Goal: Task Accomplishment & Management: Manage account settings

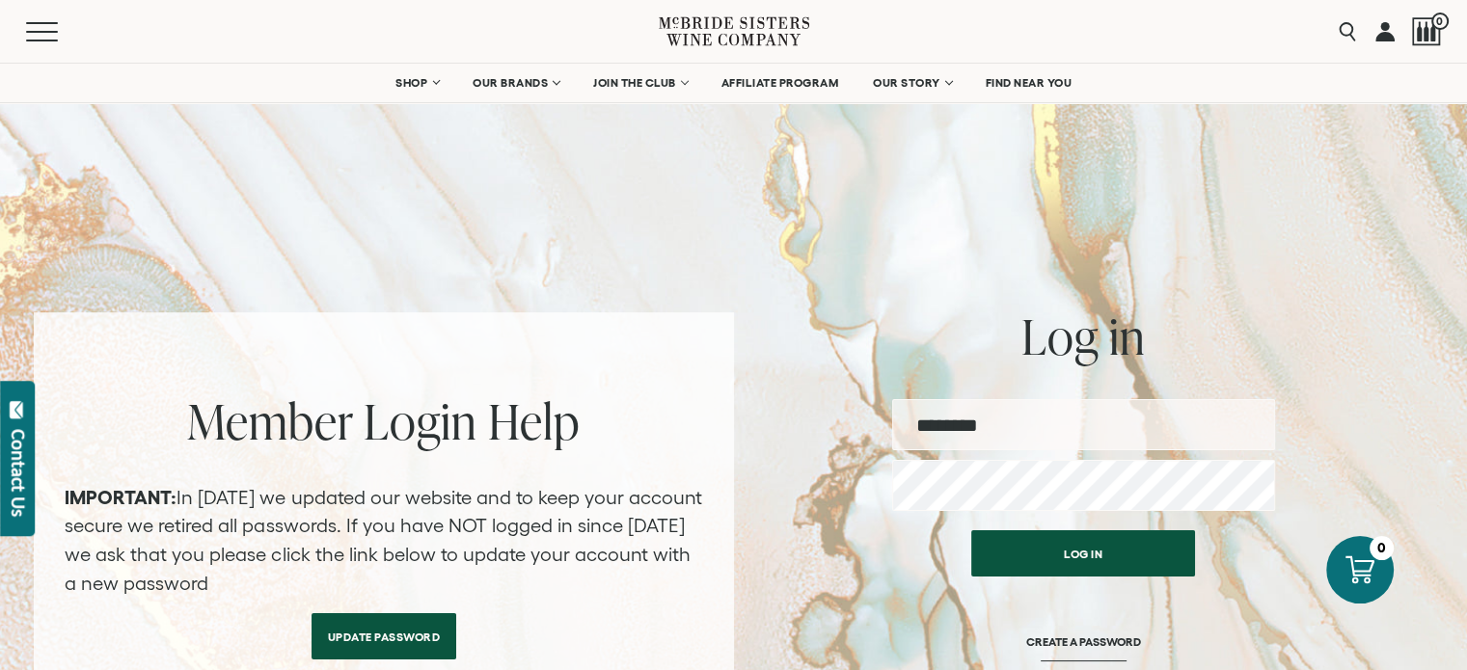
type input "**********"
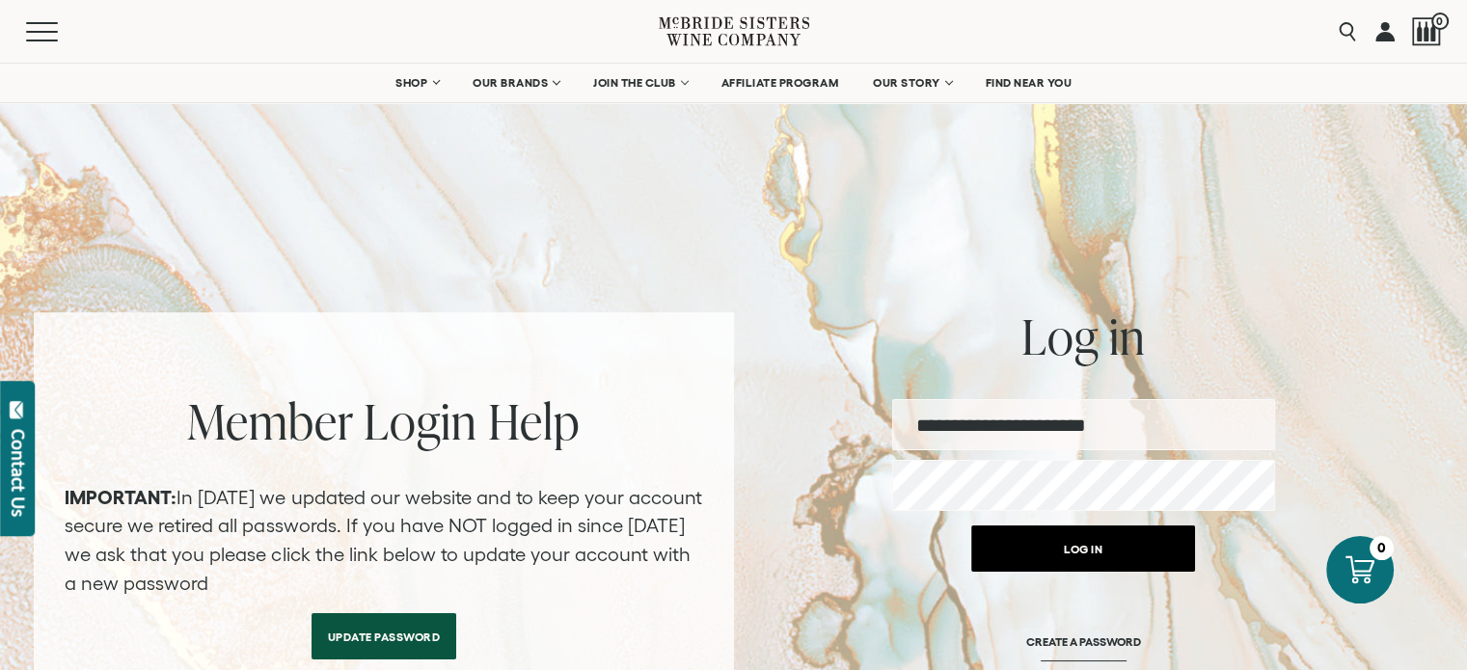
click at [1106, 544] on button "Log in" at bounding box center [1083, 549] width 224 height 46
click at [1091, 544] on button "Log in" at bounding box center [1083, 549] width 224 height 46
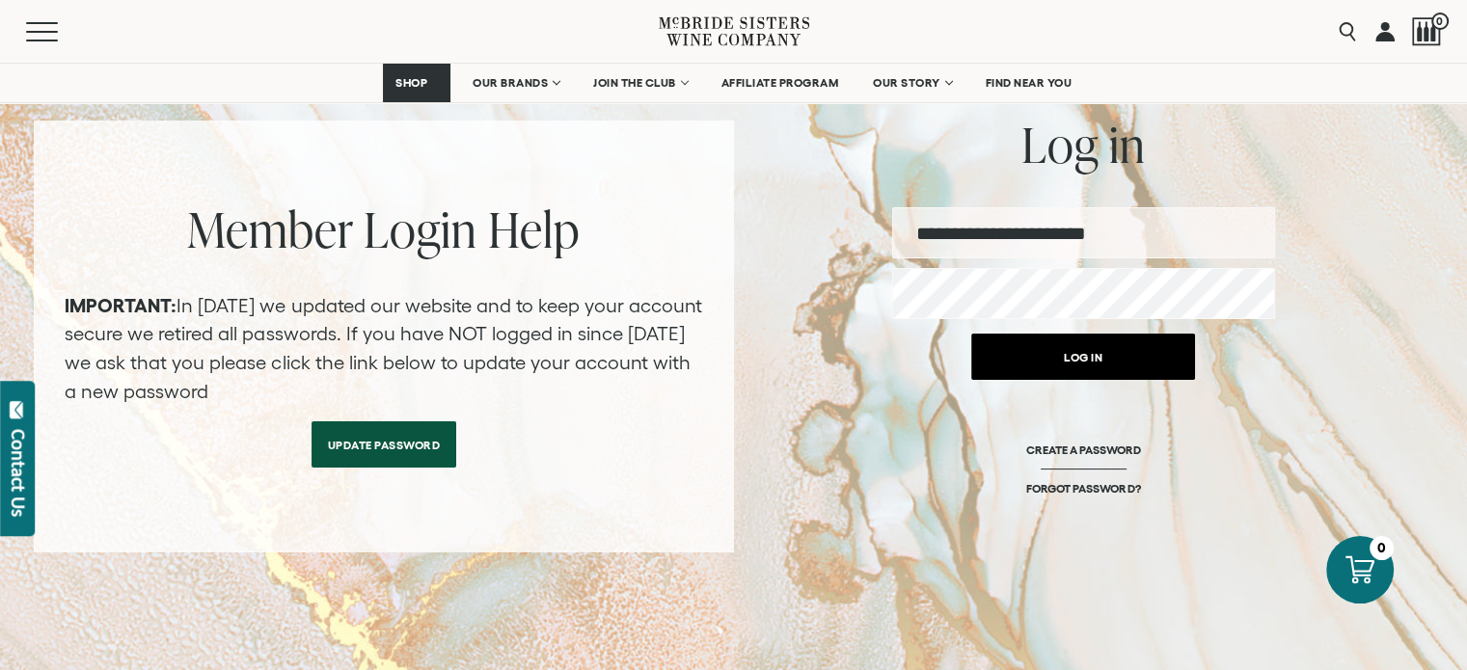
scroll to position [193, 0]
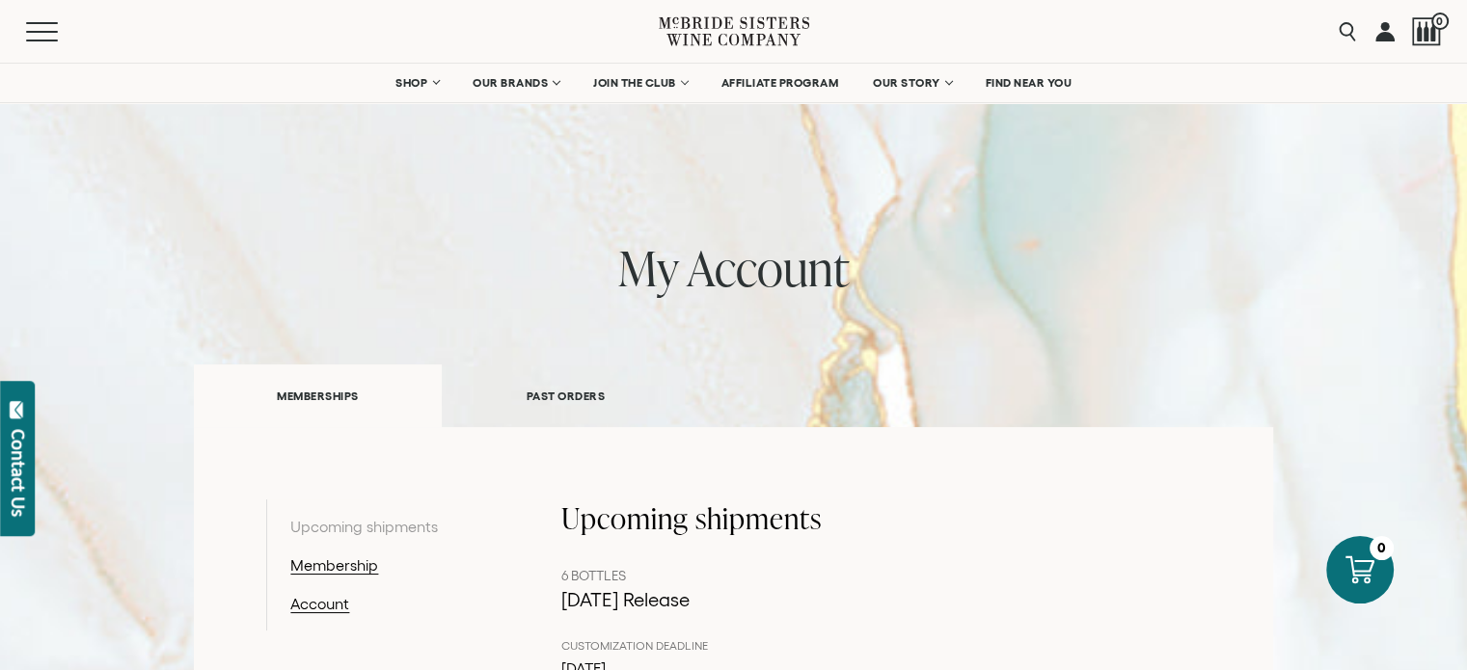
click at [1383, 34] on link at bounding box center [1384, 31] width 19 height 63
click at [56, 29] on button "Menu" at bounding box center [60, 31] width 69 height 19
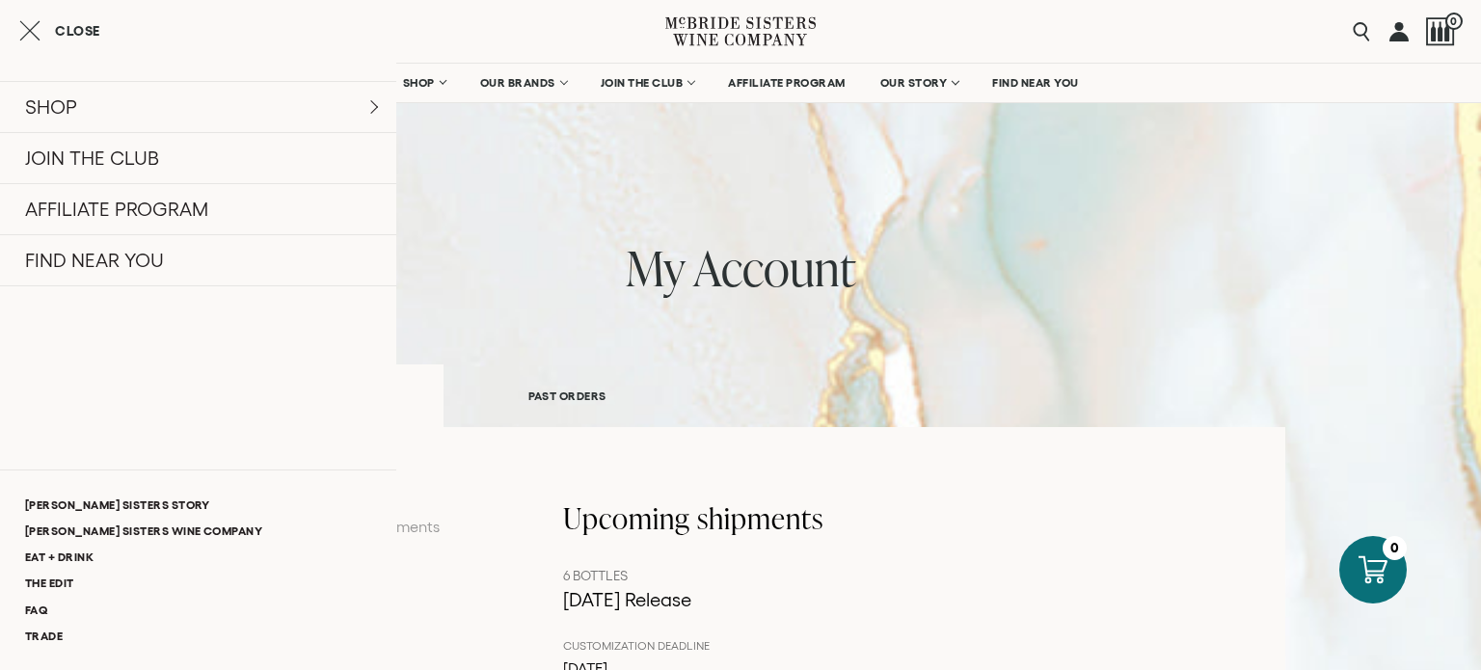
click at [18, 37] on div "Close" at bounding box center [198, 30] width 396 height 23
click at [34, 24] on icon "Close cart" at bounding box center [29, 30] width 21 height 23
